Goal: Information Seeking & Learning: Learn about a topic

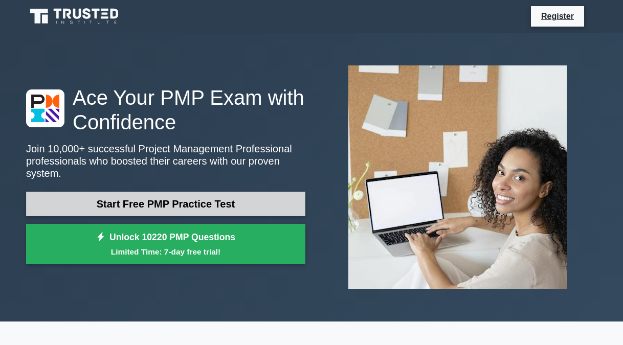
click at [145, 193] on link "Start Free PMP Practice Test" at bounding box center [165, 204] width 279 height 25
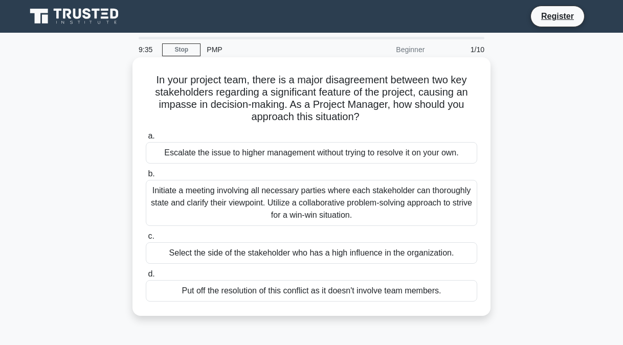
click at [286, 214] on div "Initiate a meeting involving all necessary parties where each stakeholder can t…" at bounding box center [312, 203] width 332 height 46
click at [146, 178] on input "b. Initiate a meeting involving all necessary parties where each stakeholder ca…" at bounding box center [146, 174] width 0 height 7
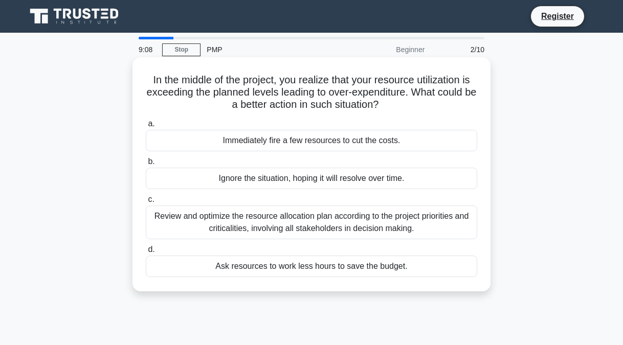
click at [290, 227] on div "Review and optimize the resource allocation plan according to the project prior…" at bounding box center [312, 223] width 332 height 34
click at [146, 203] on input "c. Review and optimize the resource allocation plan according to the project pr…" at bounding box center [146, 200] width 0 height 7
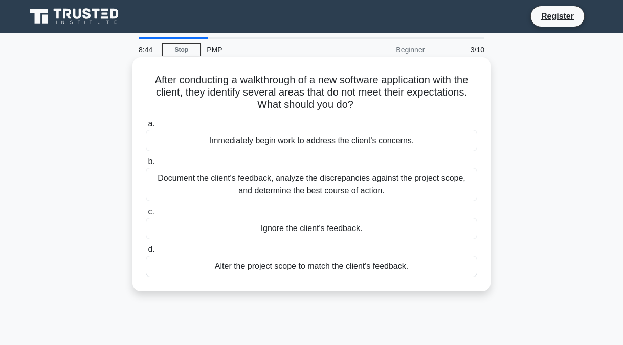
click at [268, 194] on div "Document the client's feedback, analyze the discrepancies against the project s…" at bounding box center [312, 185] width 332 height 34
click at [146, 165] on input "b. Document the client's feedback, analyze the discrepancies against the projec…" at bounding box center [146, 162] width 0 height 7
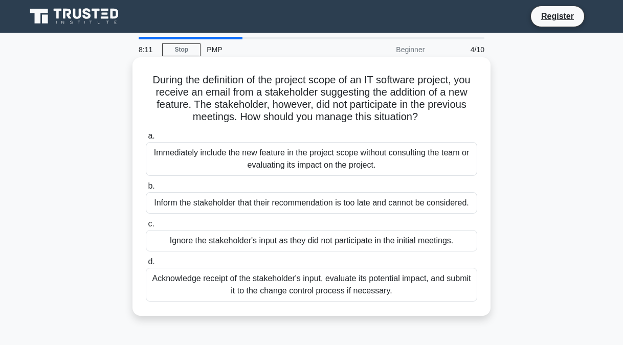
click at [299, 291] on div "Acknowledge receipt of the stakeholder's input, evaluate its potential impact, …" at bounding box center [312, 285] width 332 height 34
click at [146, 266] on input "d. Acknowledge receipt of the stakeholder's input, evaluate its potential impac…" at bounding box center [146, 262] width 0 height 7
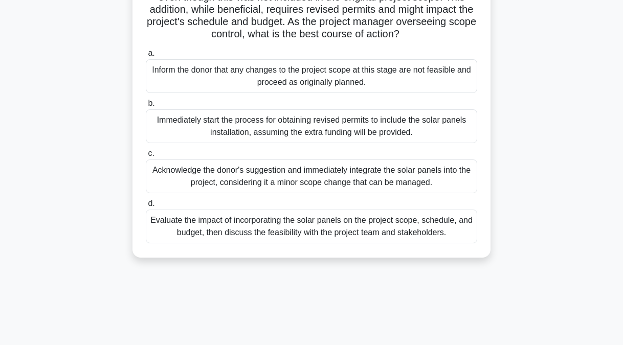
scroll to position [154, 0]
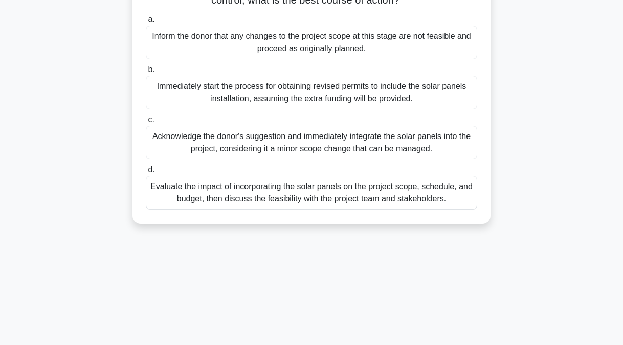
click at [268, 154] on div "Acknowledge the donor's suggestion and immediately integrate the solar panels i…" at bounding box center [312, 143] width 332 height 34
click at [146, 123] on input "c. Acknowledge the donor's suggestion and immediately integrate the solar panel…" at bounding box center [146, 120] width 0 height 7
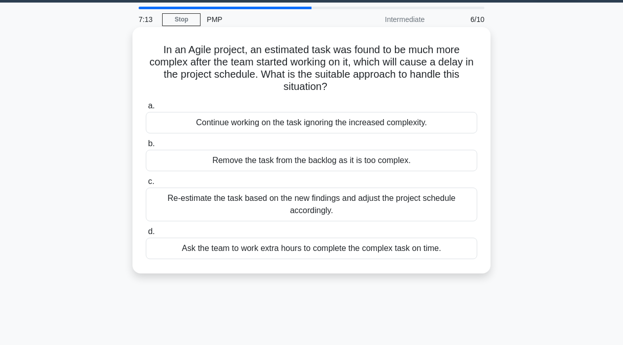
scroll to position [0, 0]
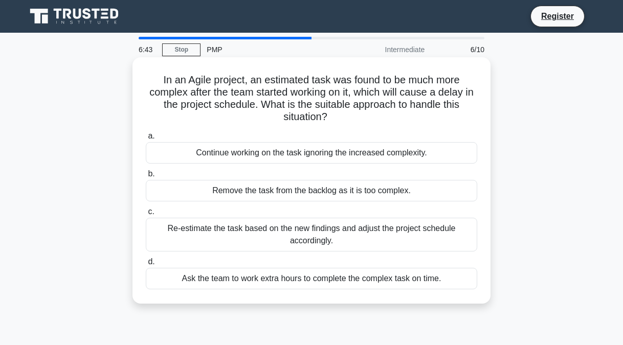
click at [271, 229] on div "Re-estimate the task based on the new findings and adjust the project schedule …" at bounding box center [312, 235] width 332 height 34
click at [146, 215] on input "c. Re-estimate the task based on the new findings and adjust the project schedu…" at bounding box center [146, 212] width 0 height 7
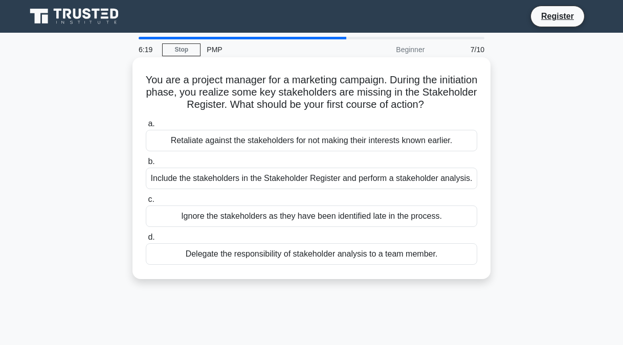
click at [254, 176] on div "Include the stakeholders in the Stakeholder Register and perform a stakeholder …" at bounding box center [312, 178] width 332 height 21
click at [146, 165] on input "b. Include the stakeholders in the Stakeholder Register and perform a stakehold…" at bounding box center [146, 162] width 0 height 7
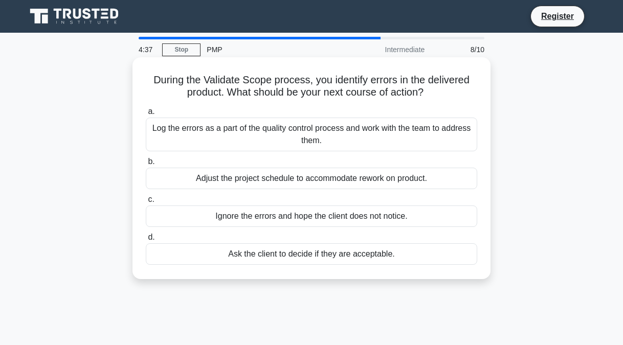
click at [249, 133] on div "Log the errors as a part of the quality control process and work with the team …" at bounding box center [312, 135] width 332 height 34
click at [146, 115] on input "a. Log the errors as a part of the quality control process and work with the te…" at bounding box center [146, 112] width 0 height 7
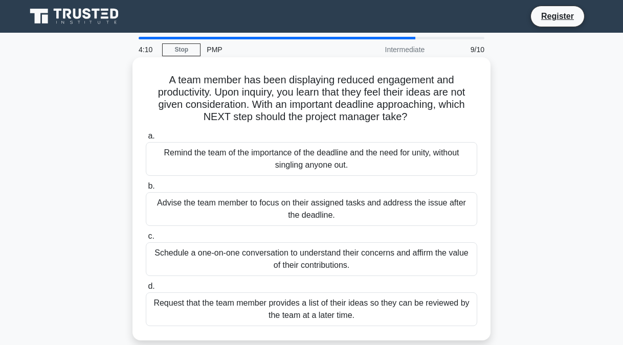
click at [303, 260] on div "Schedule a one-on-one conversation to understand their concerns and affirm the …" at bounding box center [312, 260] width 332 height 34
click at [146, 240] on input "c. Schedule a one-on-one conversation to understand their concerns and affirm t…" at bounding box center [146, 236] width 0 height 7
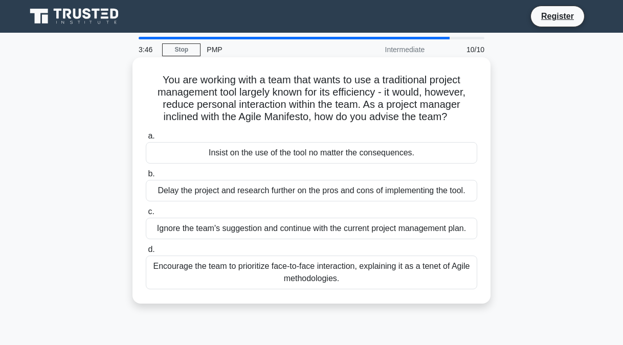
click at [259, 272] on div "Encourage the team to prioritize face-to-face interaction, explaining it as a t…" at bounding box center [312, 273] width 332 height 34
click at [146, 253] on input "d. Encourage the team to prioritize face-to-face interaction, explaining it as …" at bounding box center [146, 250] width 0 height 7
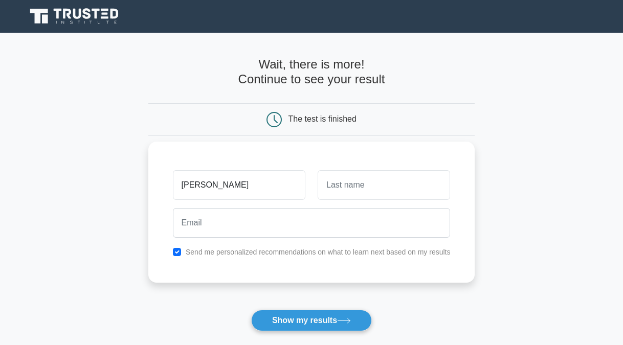
type input "DERRICK"
click at [356, 194] on input "text" at bounding box center [384, 185] width 133 height 30
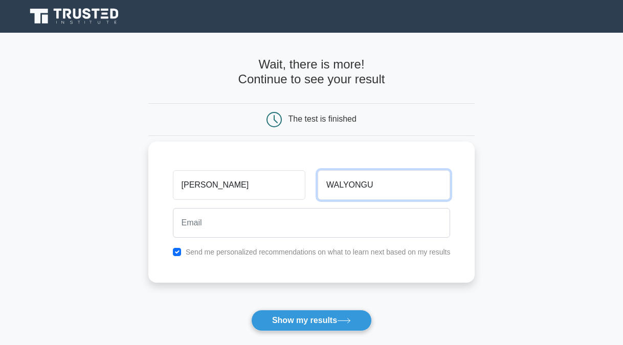
type input "WALYONGU"
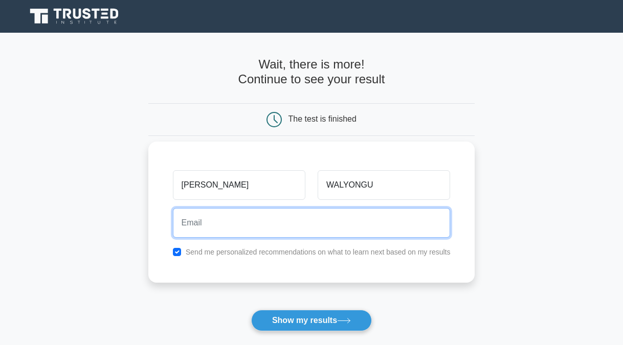
click at [221, 216] on input "email" at bounding box center [312, 223] width 278 height 30
type input "derickjoel720@gmail.com"
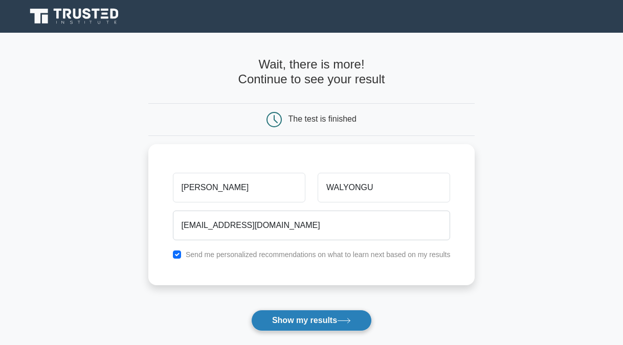
click at [317, 332] on button "Show my results" at bounding box center [311, 320] width 121 height 21
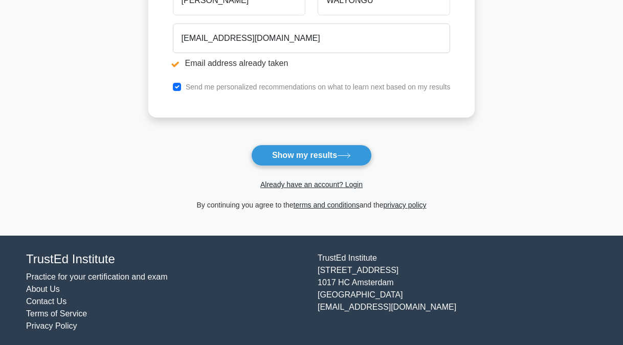
scroll to position [227, 0]
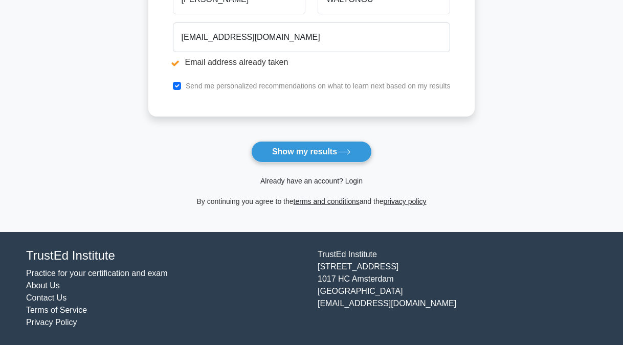
click at [309, 182] on link "Already have an account? Login" at bounding box center [312, 181] width 102 height 8
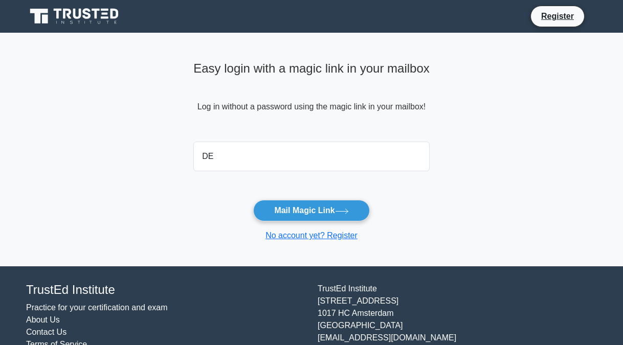
type input "derickjoel720@gmail.com"
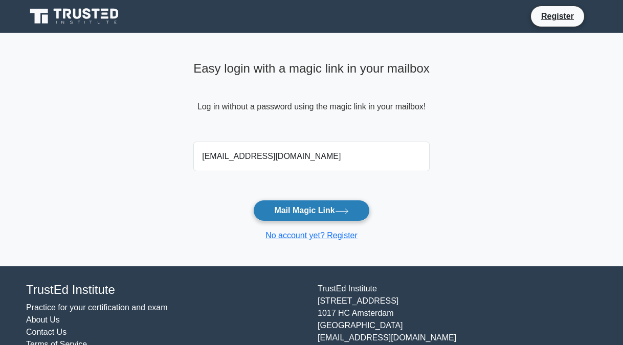
click at [298, 216] on button "Mail Magic Link" at bounding box center [311, 210] width 116 height 21
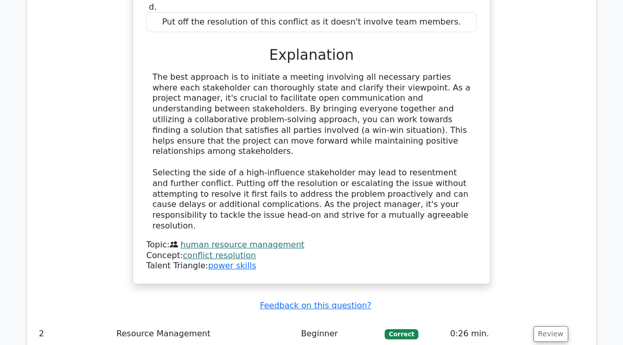
scroll to position [1331, 0]
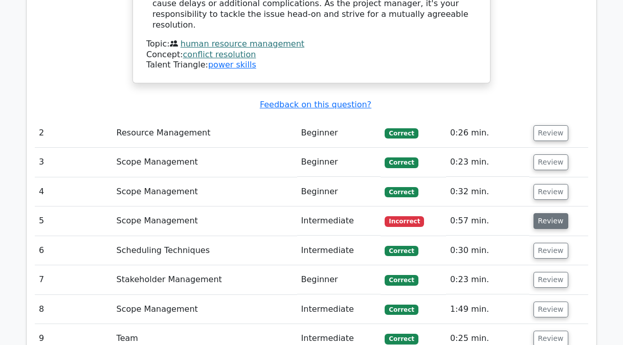
click at [547, 213] on button "Review" at bounding box center [551, 221] width 35 height 16
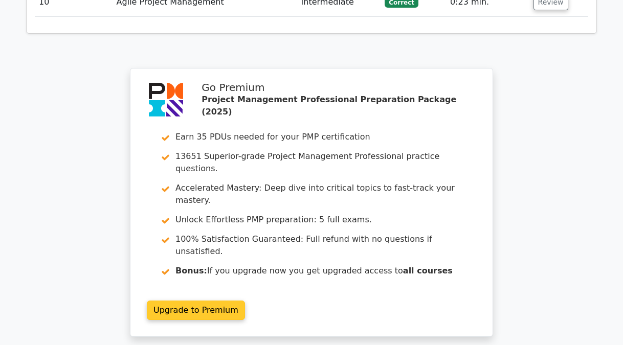
scroll to position [2393, 0]
